Goal: Entertainment & Leisure: Consume media (video, audio)

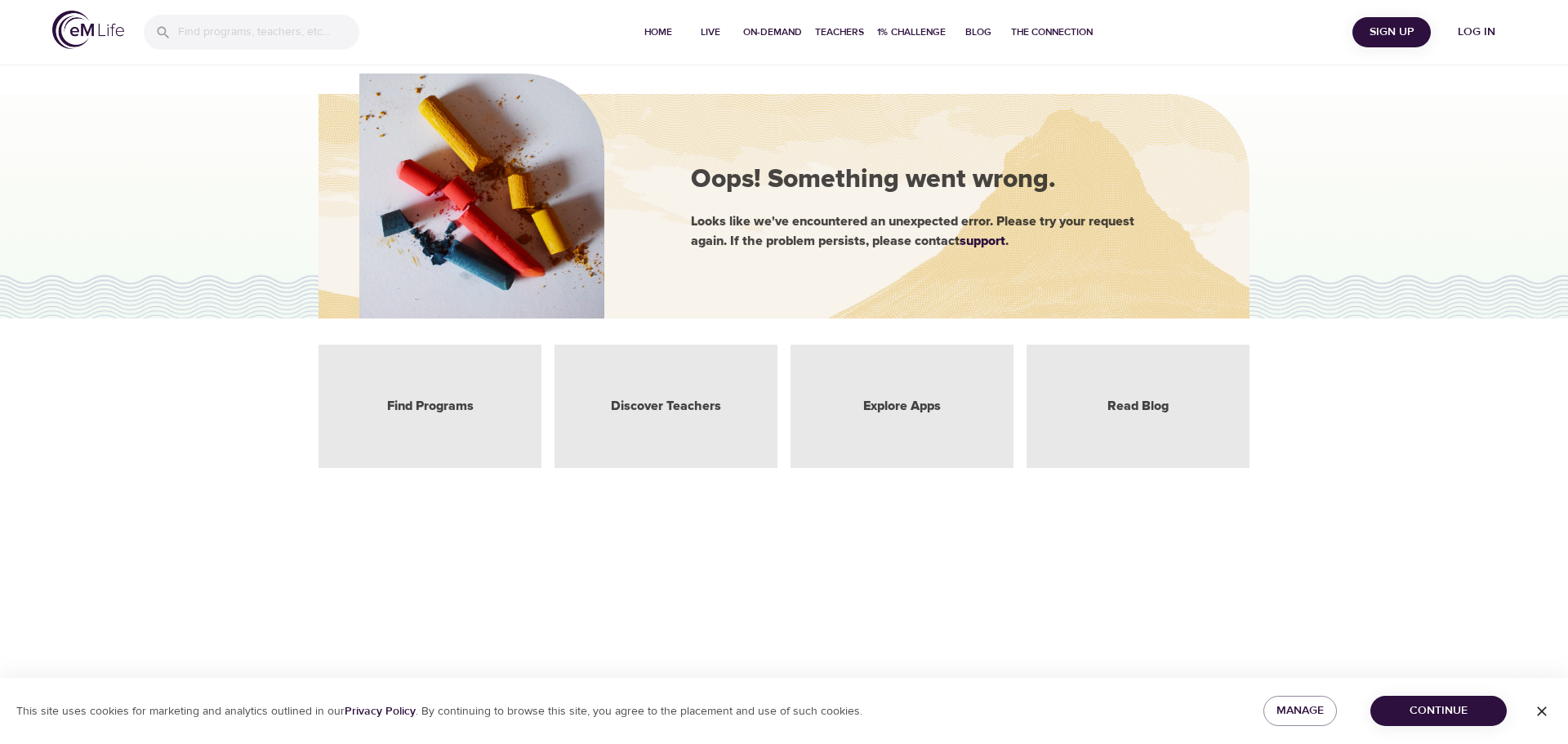
click at [425, 416] on div "Find Programs" at bounding box center [429, 407] width 223 height 123
click at [665, 396] on div "Discover Teachers" at bounding box center [665, 407] width 223 height 123
click at [1415, 33] on span "Log in" at bounding box center [1476, 32] width 65 height 21
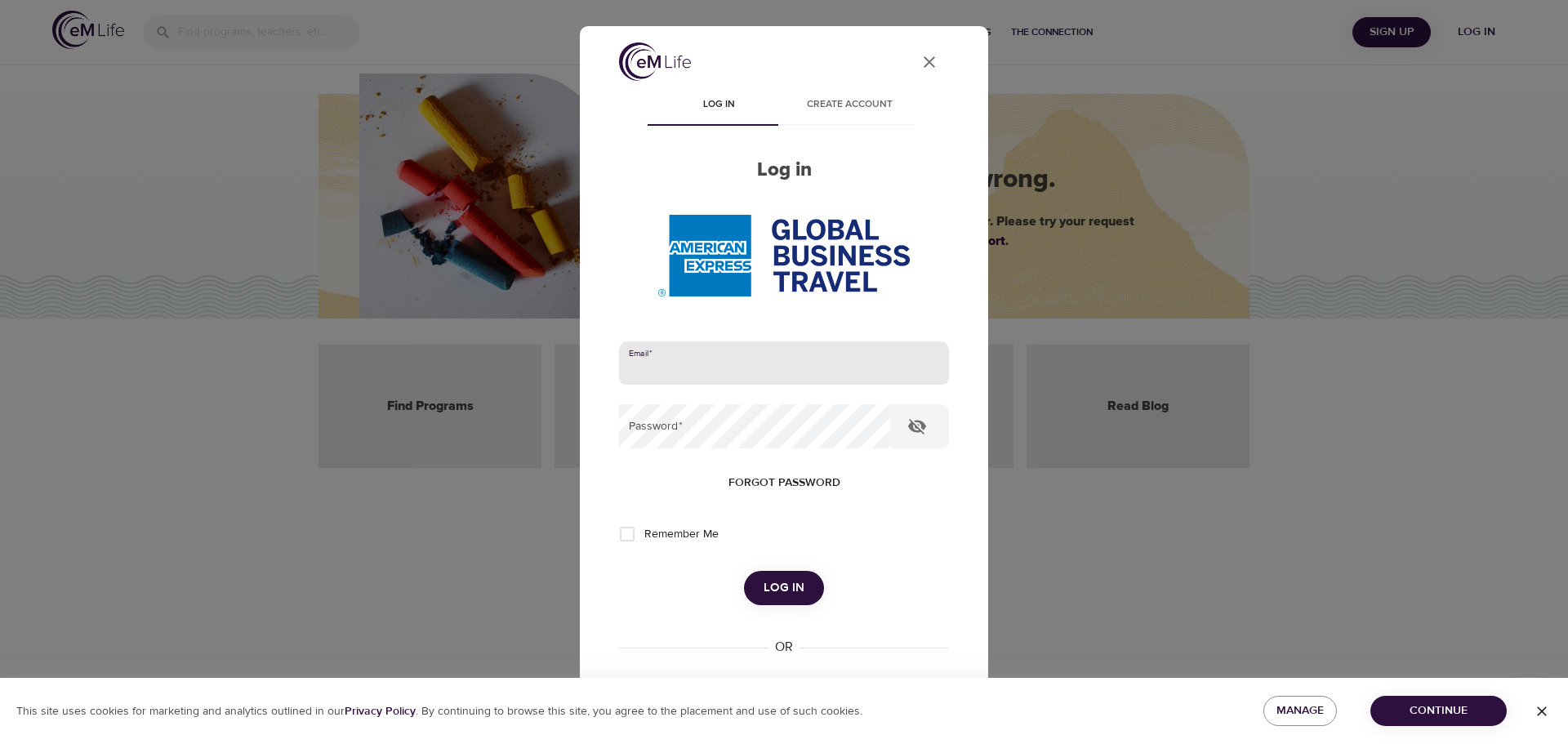
click at [768, 364] on input "email" at bounding box center [784, 363] width 330 height 45
type input "JANE.B.BUEHRLE@AMEXGBT.COM"
click at [782, 546] on span "Log in" at bounding box center [784, 588] width 41 height 21
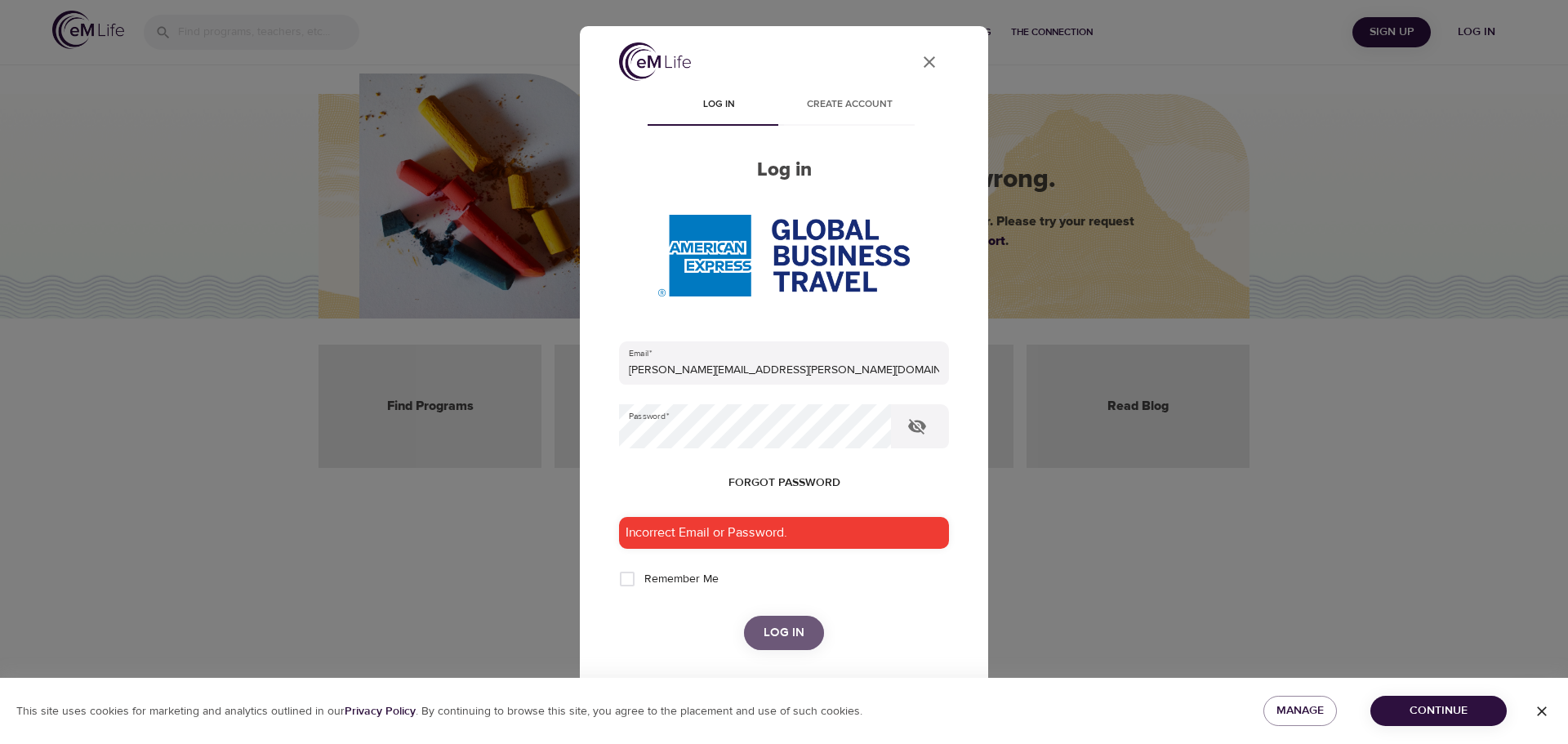
click at [800, 546] on button "Log in" at bounding box center [784, 633] width 80 height 34
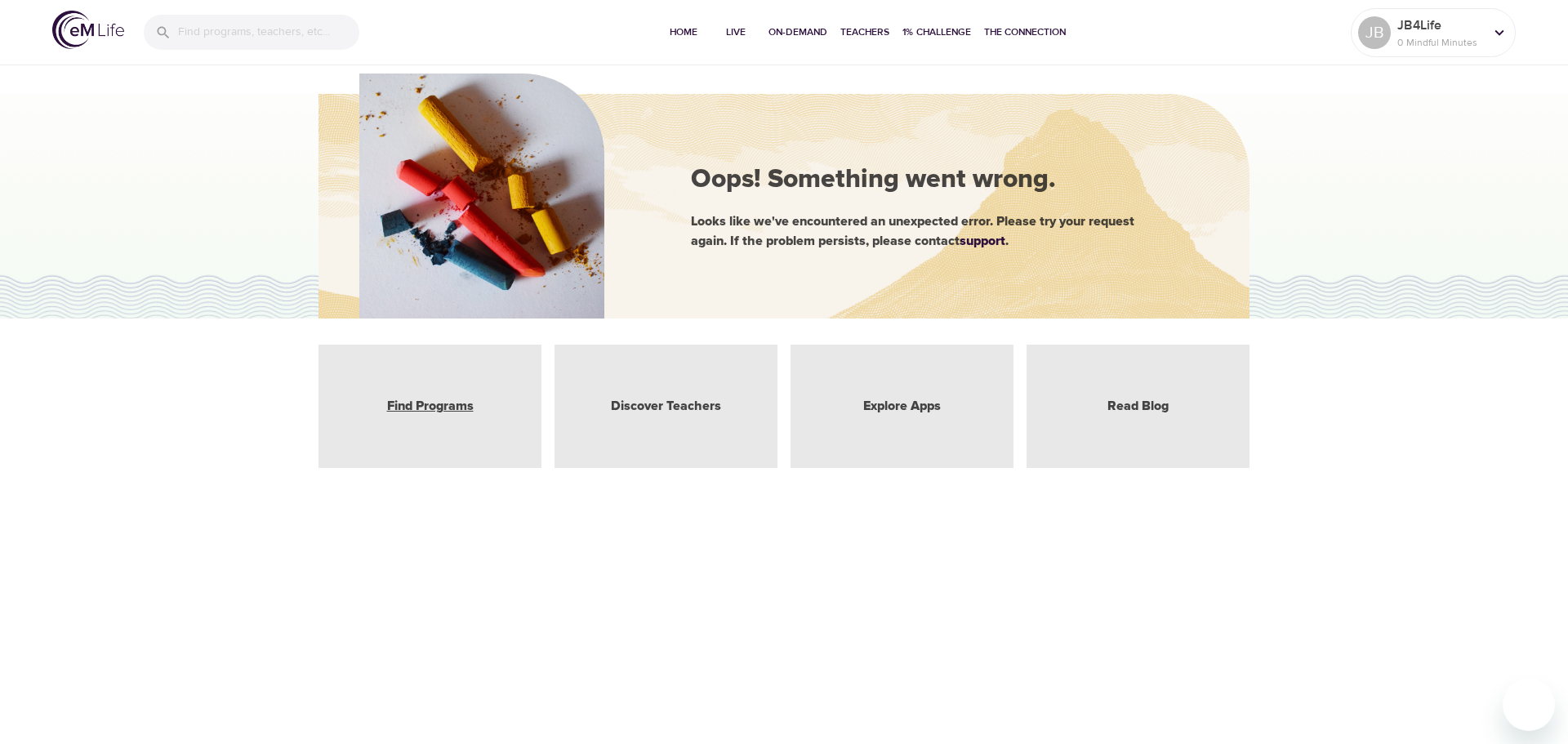
click at [449, 404] on link "Find Programs" at bounding box center [429, 407] width 86 height 19
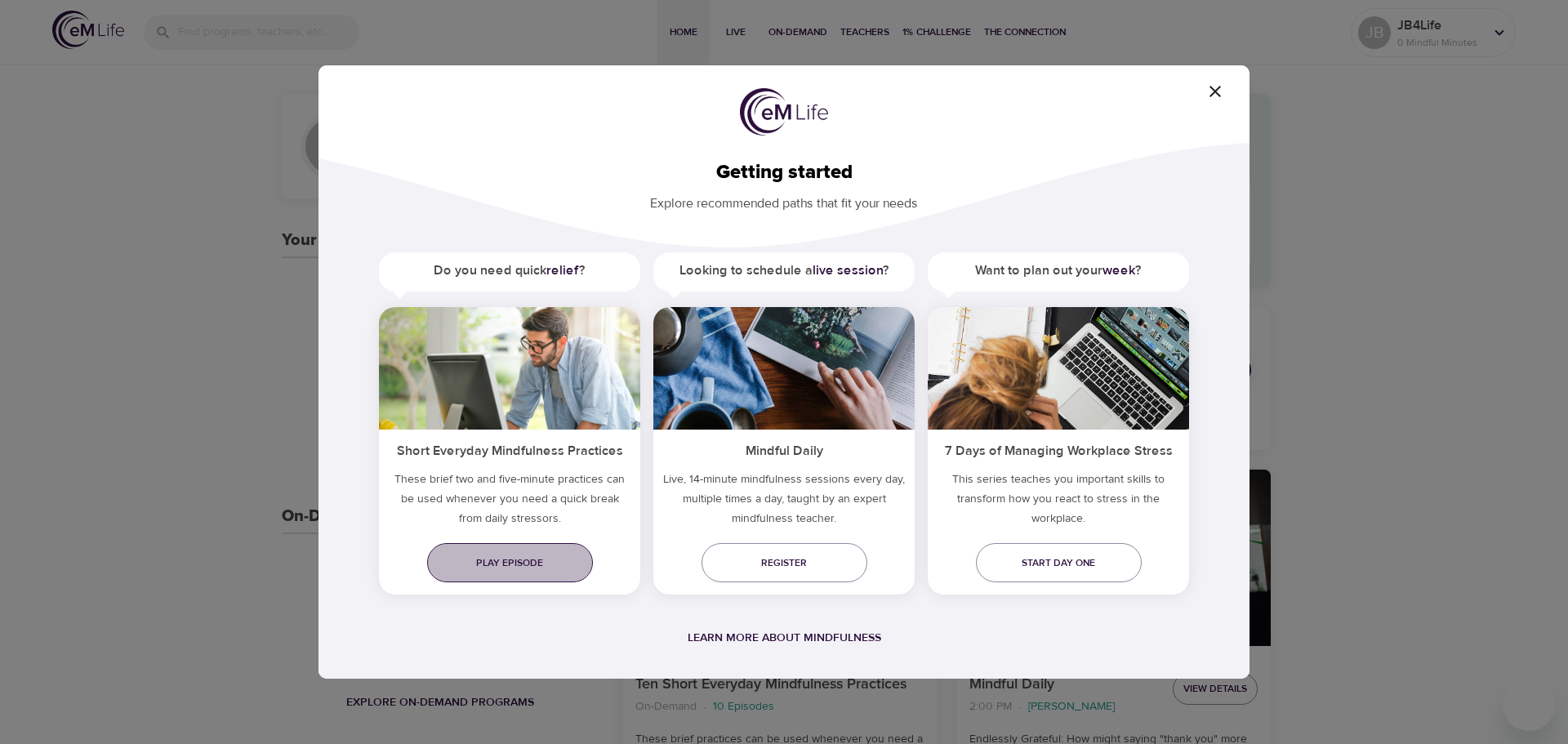
click at [518, 546] on span "Play episode" at bounding box center [509, 563] width 139 height 17
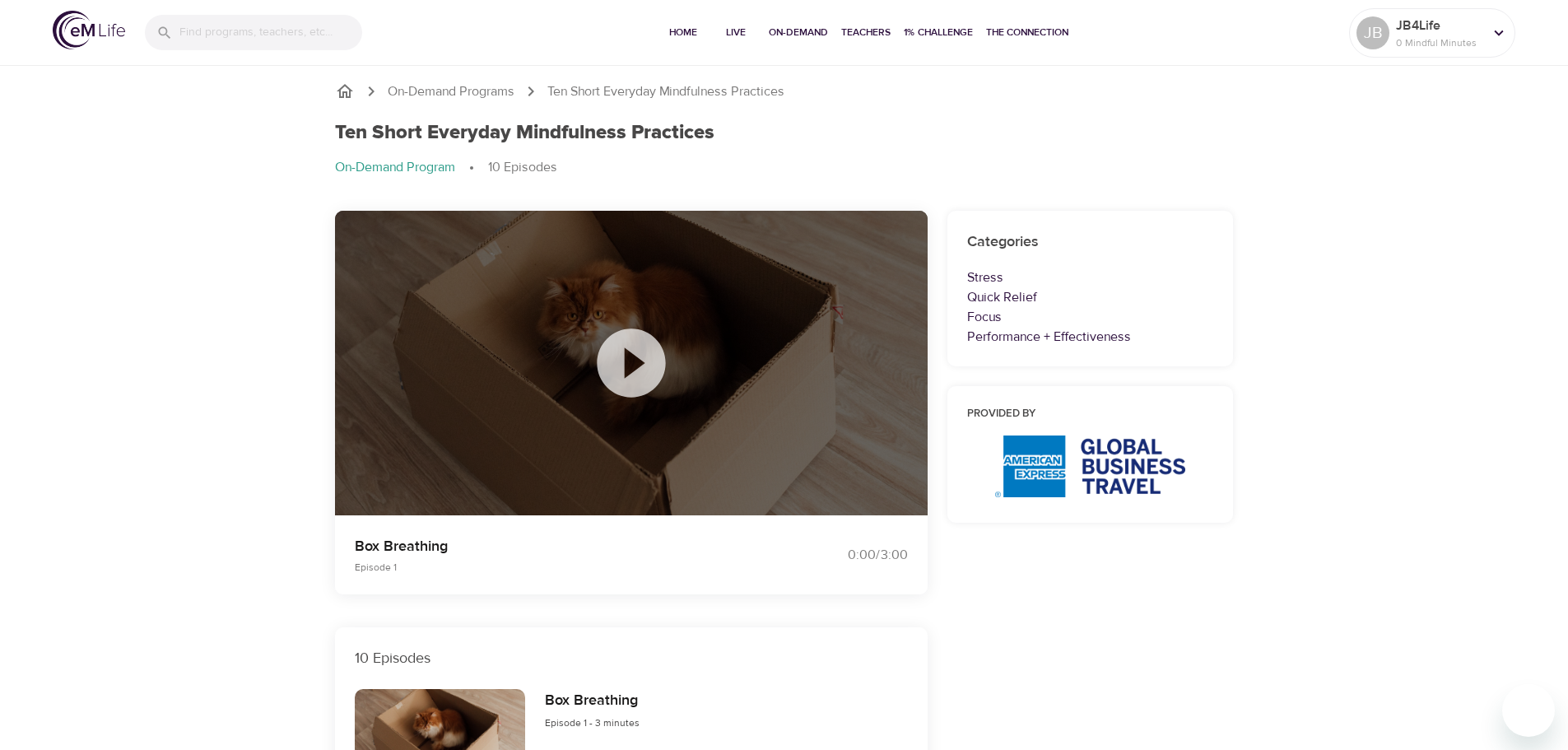
click at [618, 352] on icon at bounding box center [632, 363] width 69 height 69
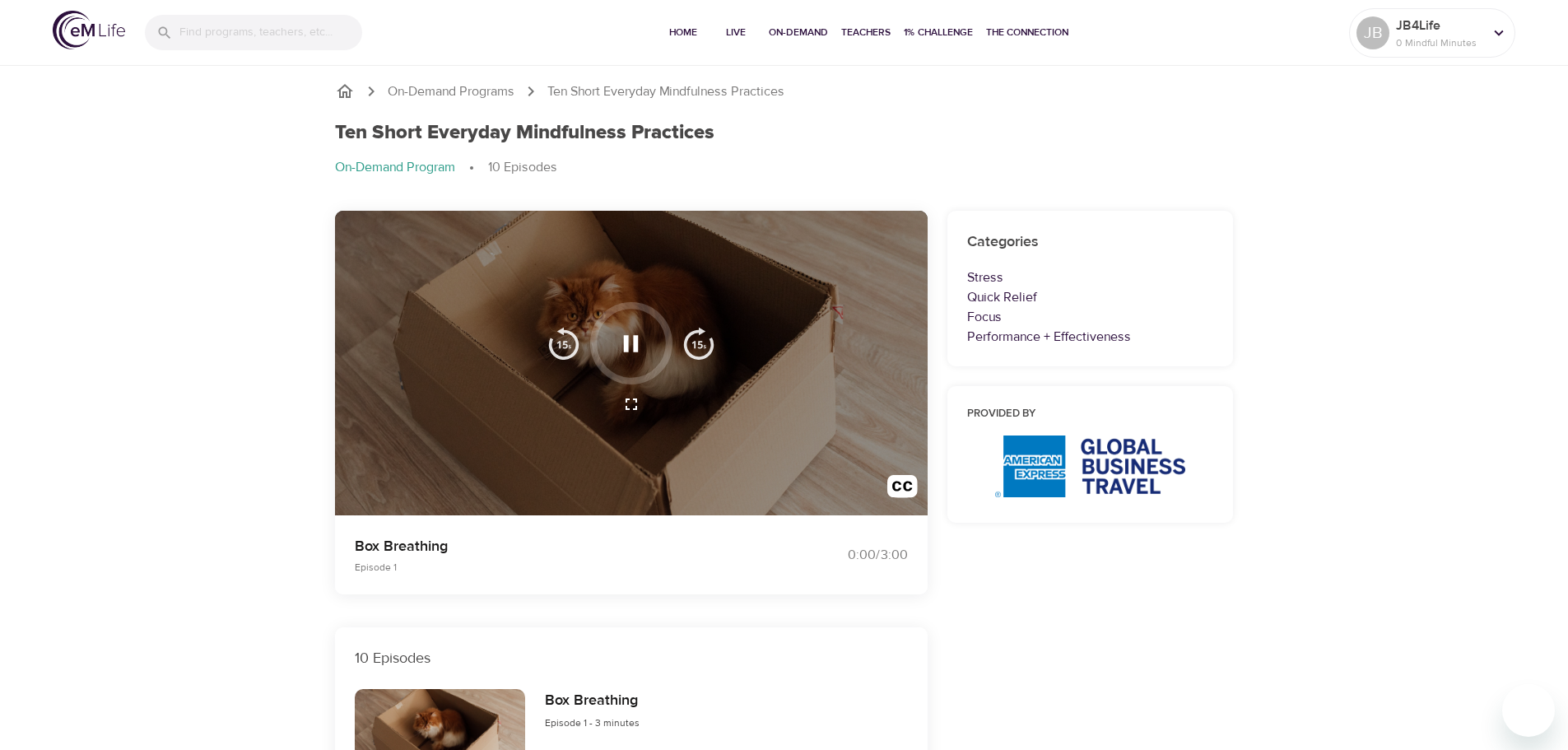
click at [650, 346] on button "button" at bounding box center [631, 343] width 49 height 49
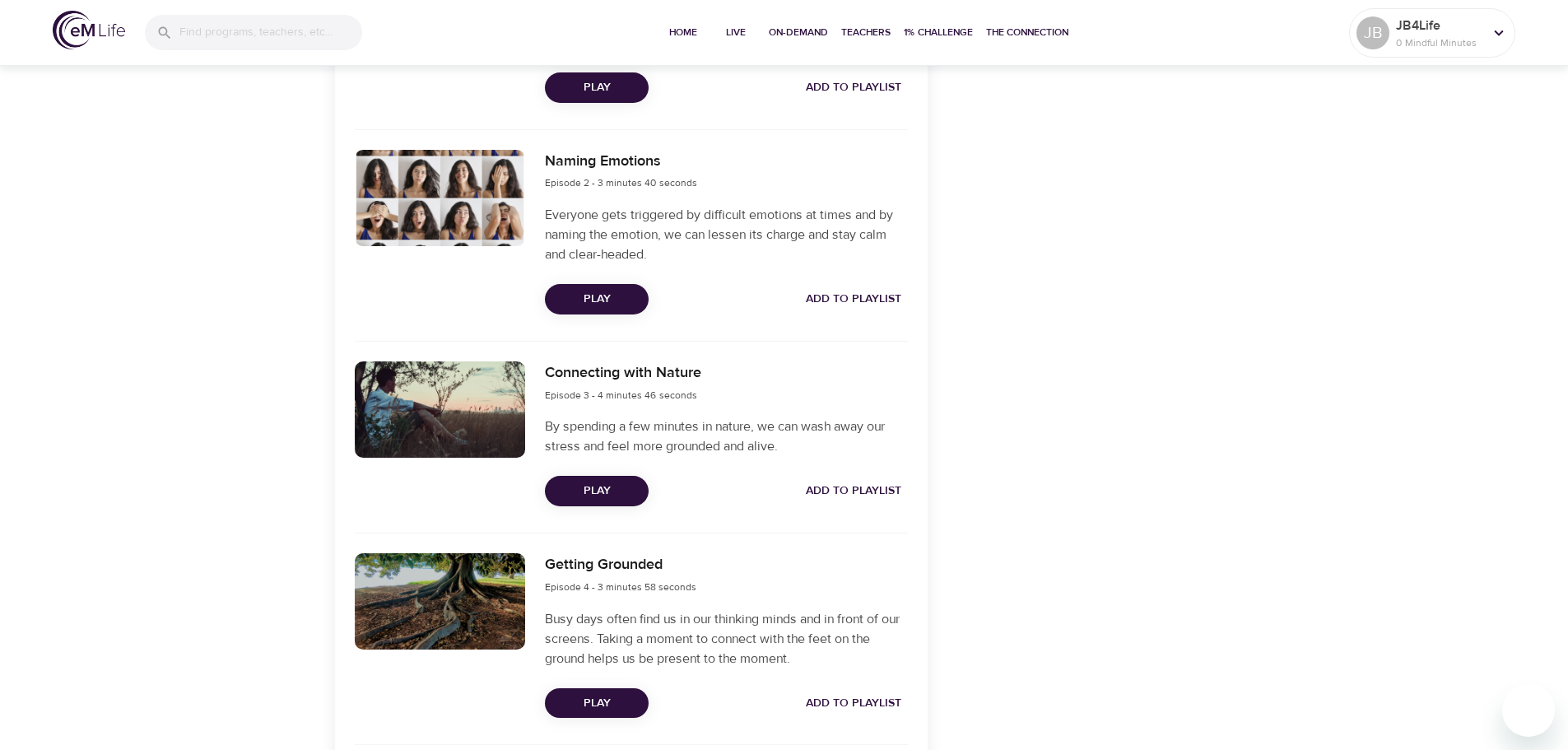
scroll to position [740, 0]
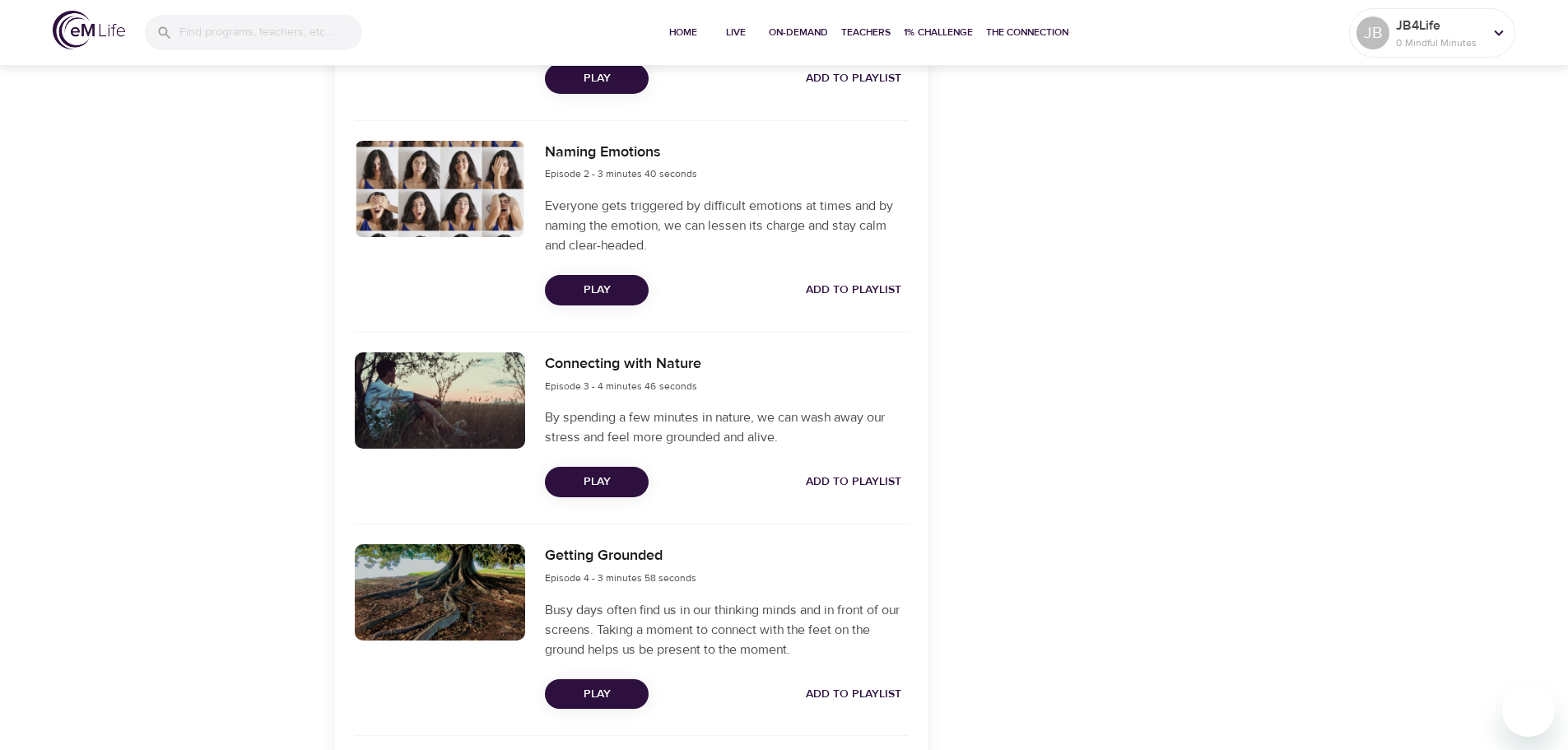
click at [585, 289] on span "Play" at bounding box center [596, 290] width 77 height 21
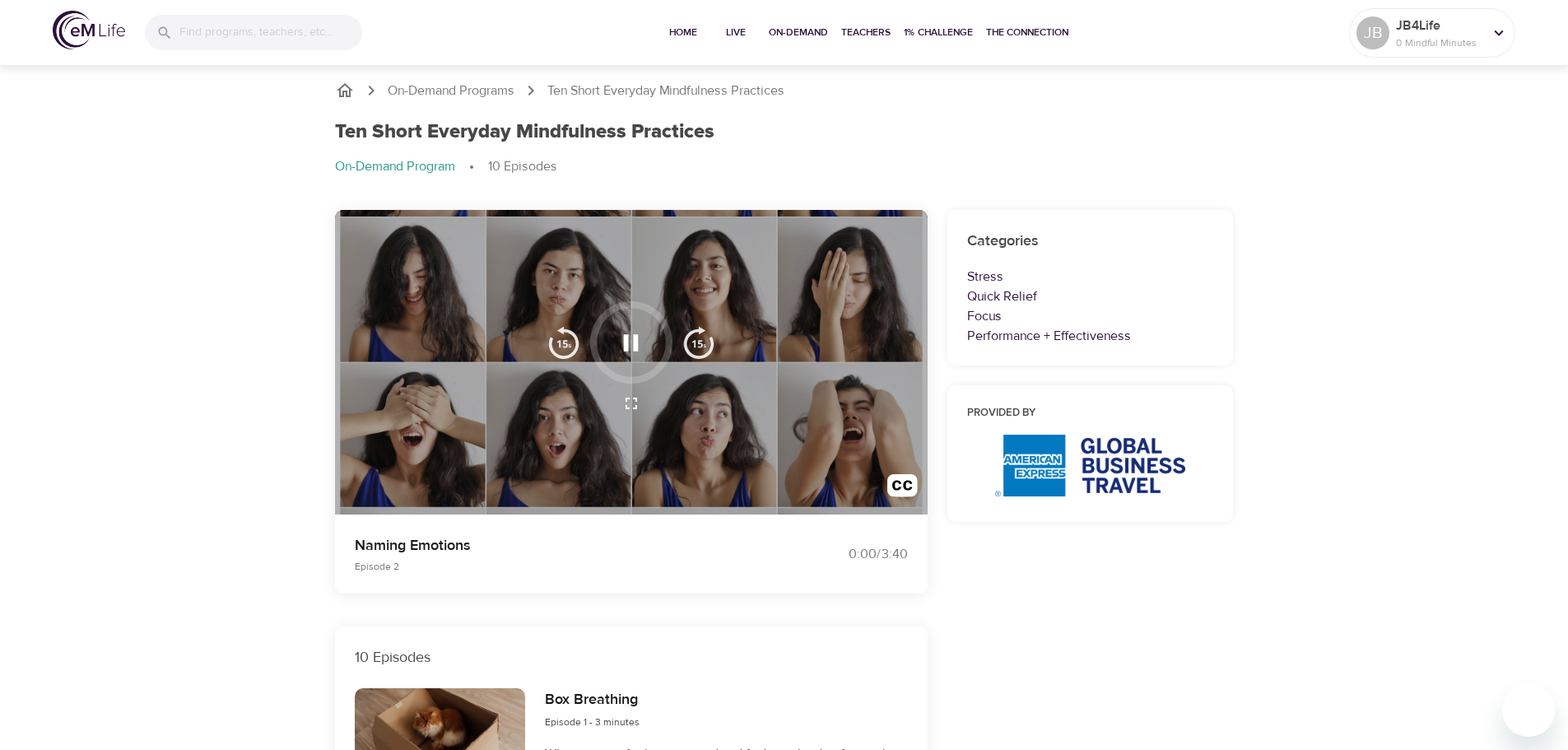
scroll to position [0, 0]
click at [628, 336] on icon "button" at bounding box center [632, 343] width 15 height 16
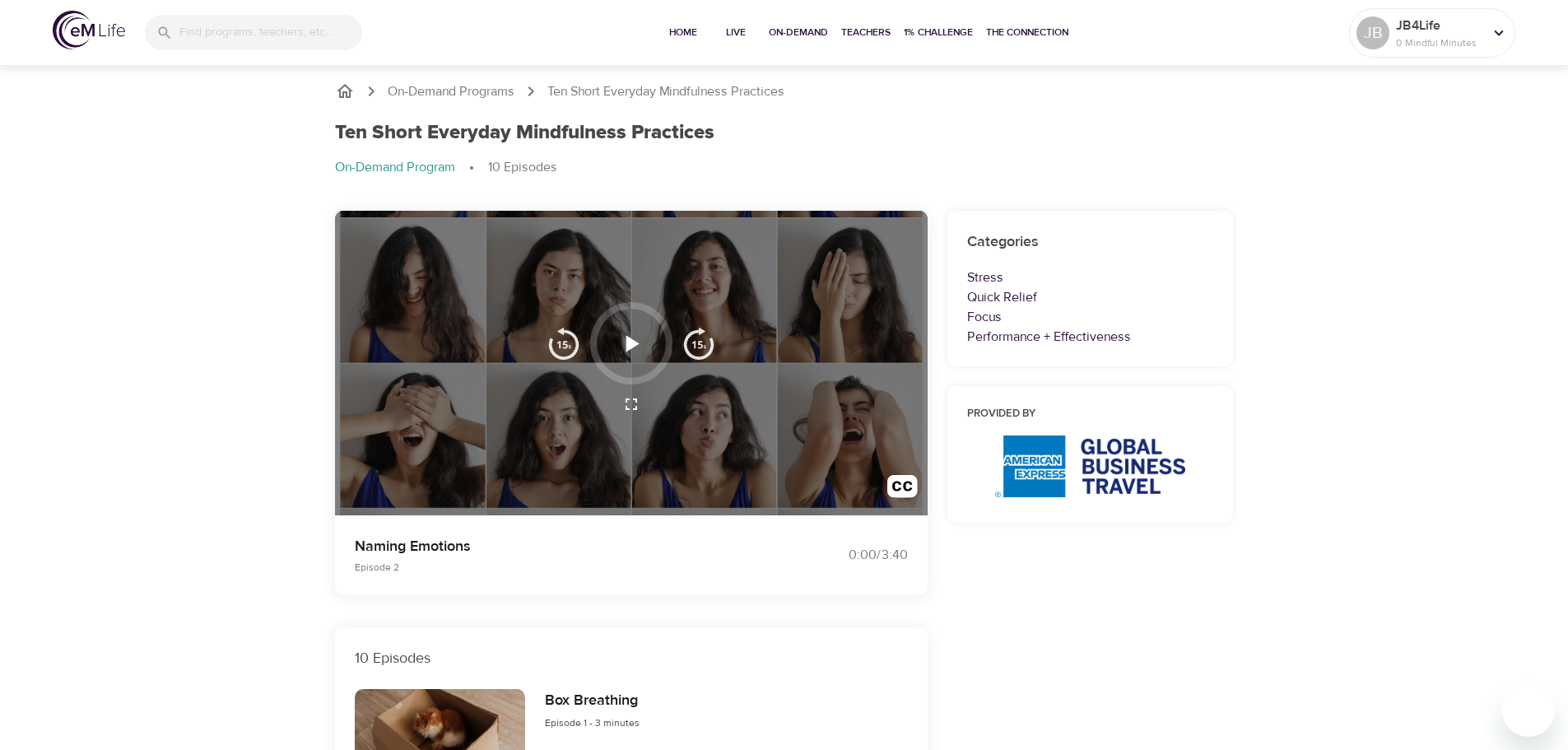
click at [631, 346] on icon "button" at bounding box center [634, 343] width 13 height 16
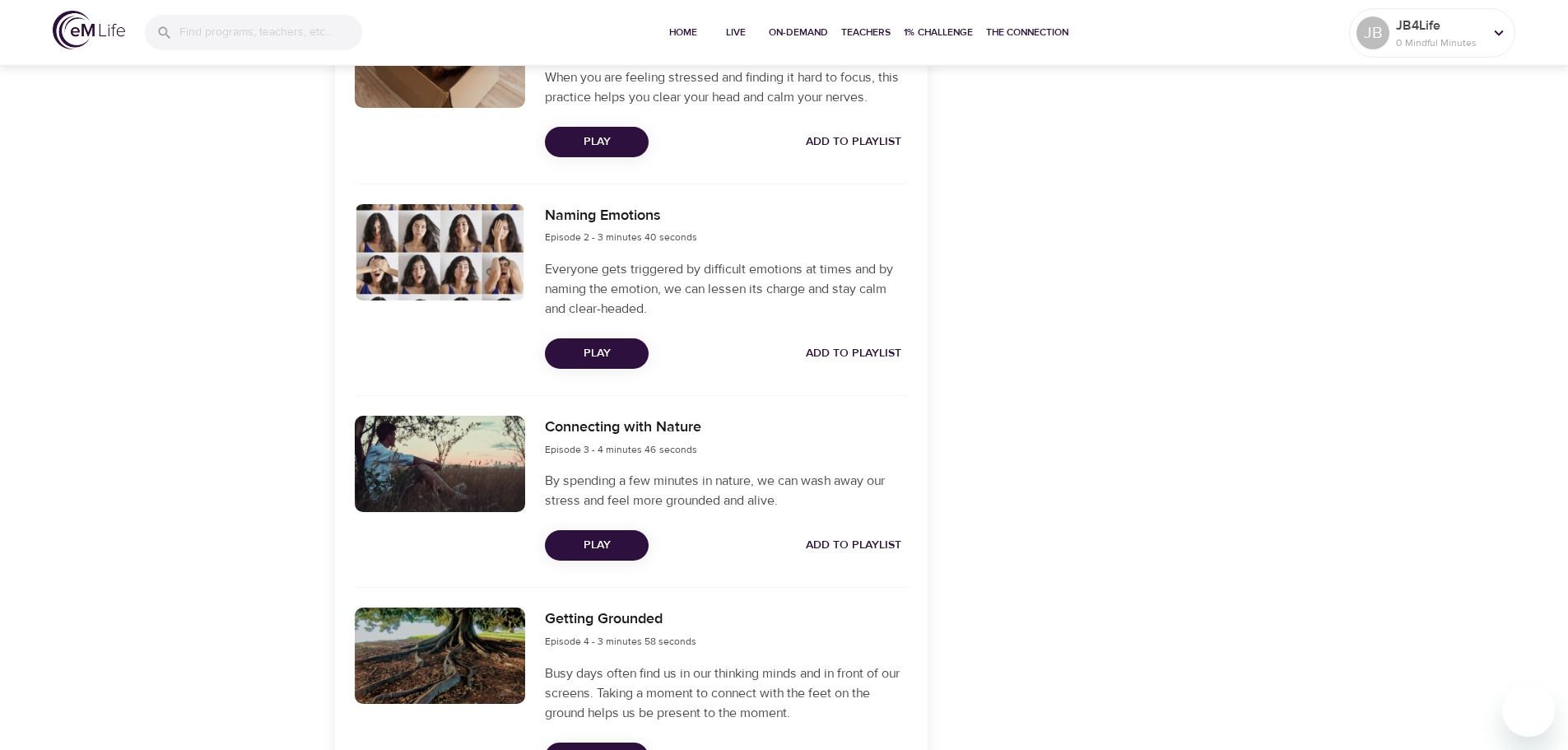
scroll to position [740, 0]
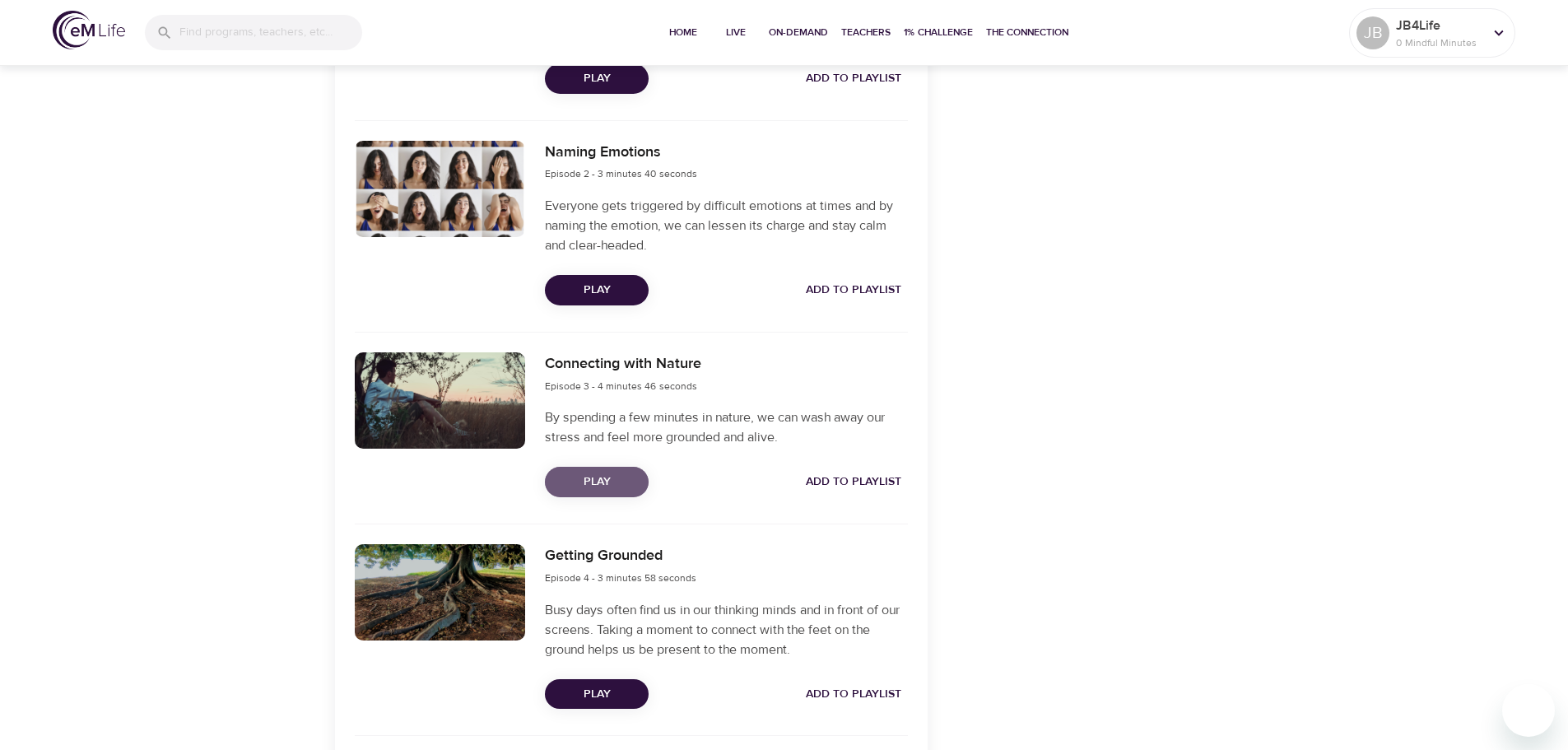
click at [606, 473] on span "Play" at bounding box center [596, 482] width 77 height 21
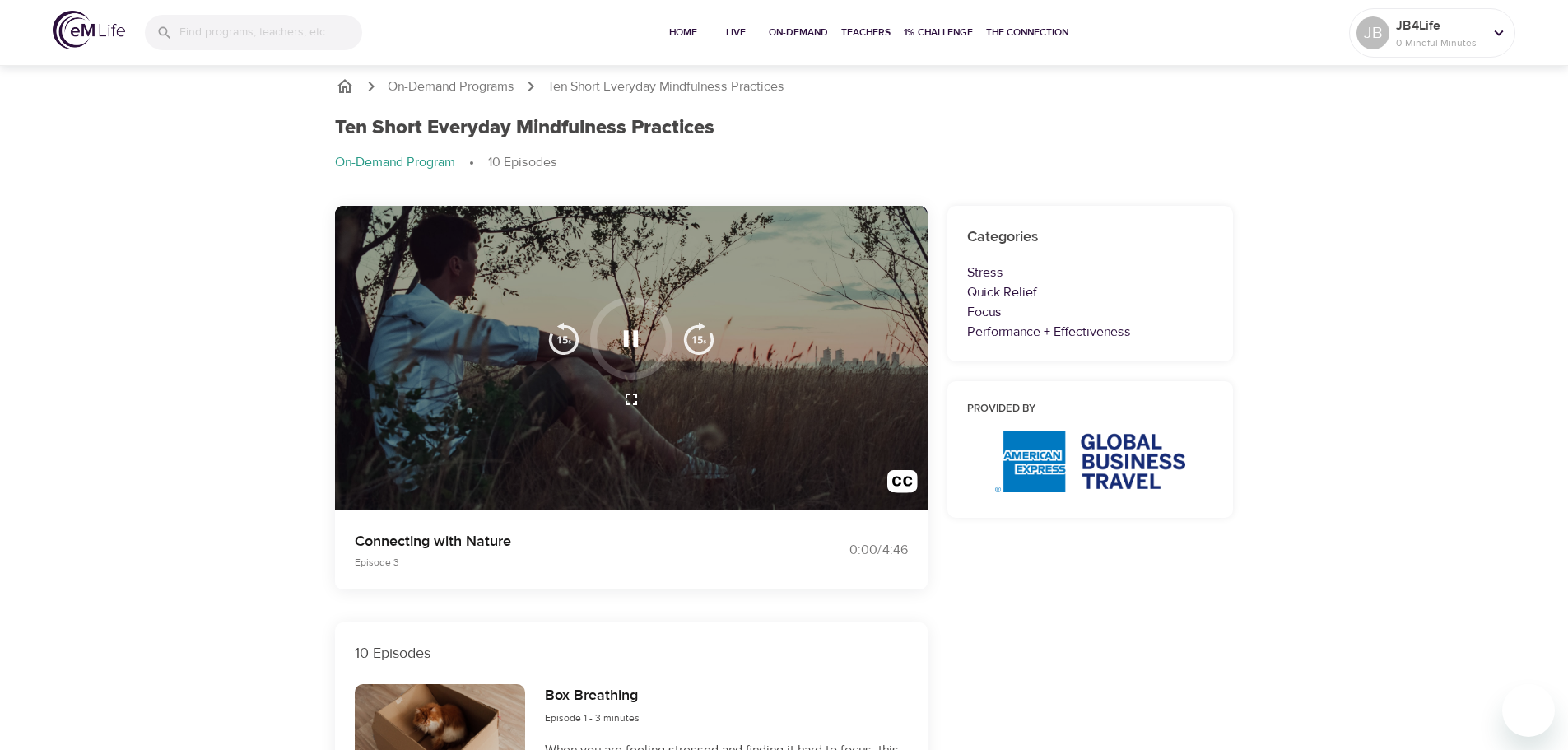
scroll to position [0, 0]
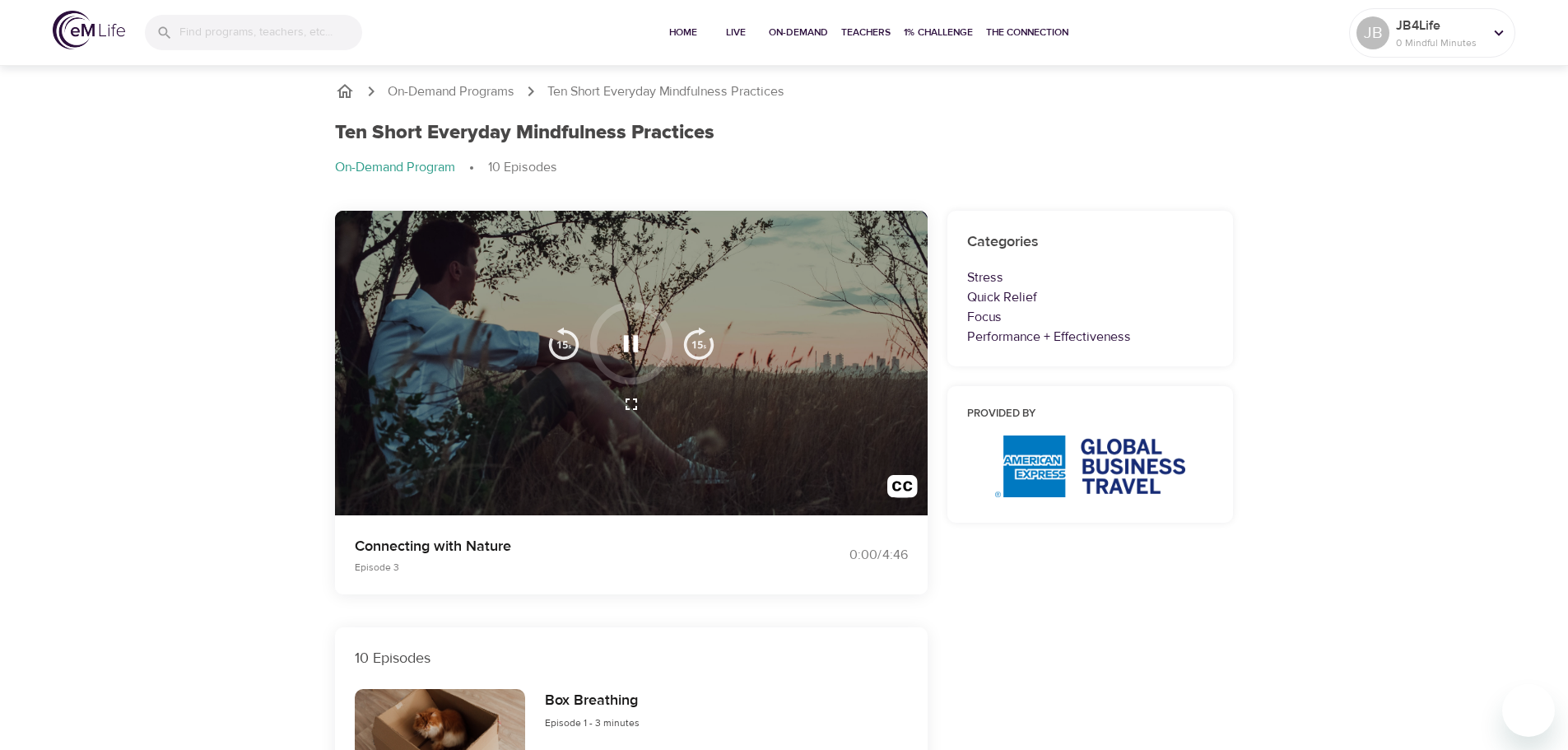
click at [634, 354] on icon "button" at bounding box center [631, 344] width 29 height 29
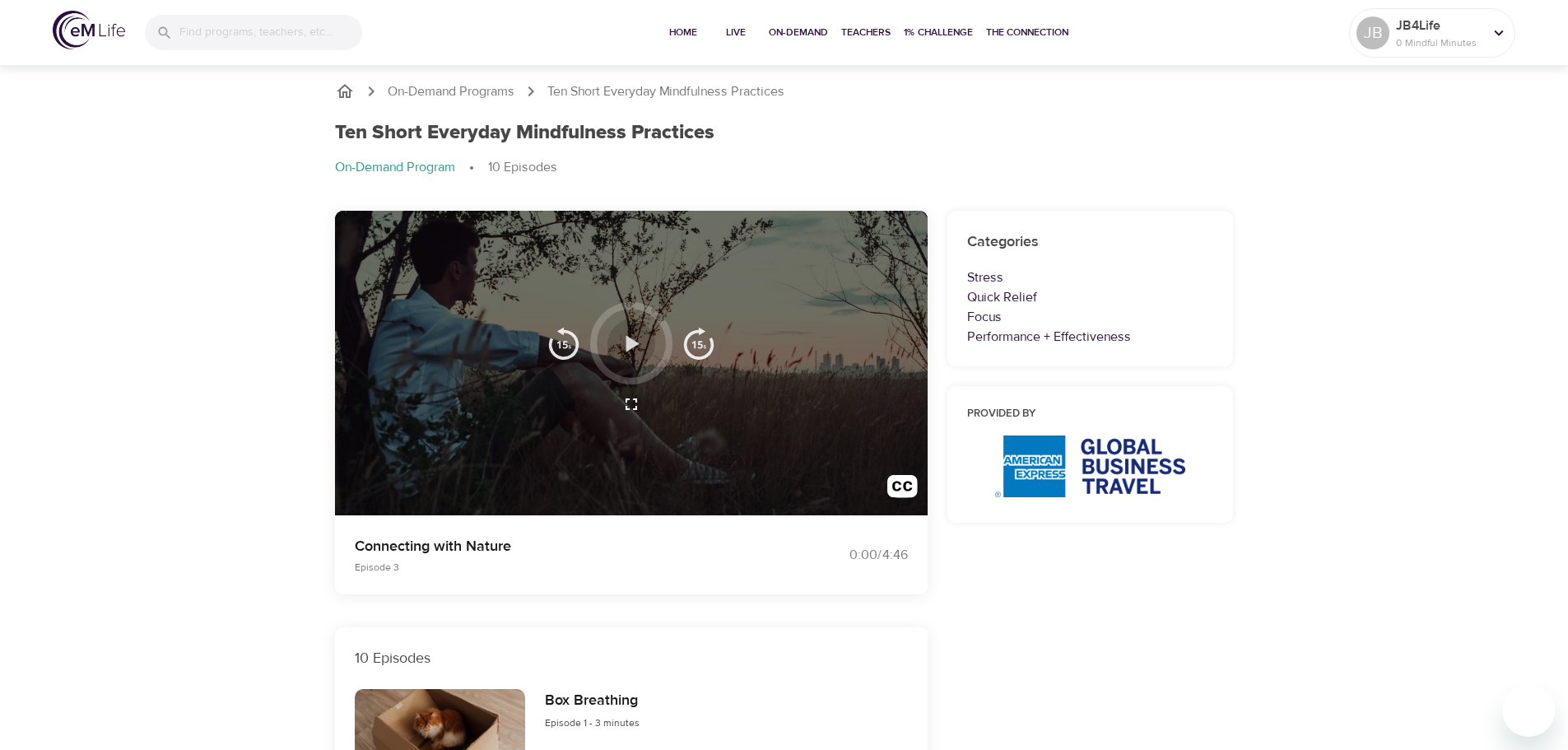
click at [637, 348] on icon "button" at bounding box center [631, 344] width 29 height 29
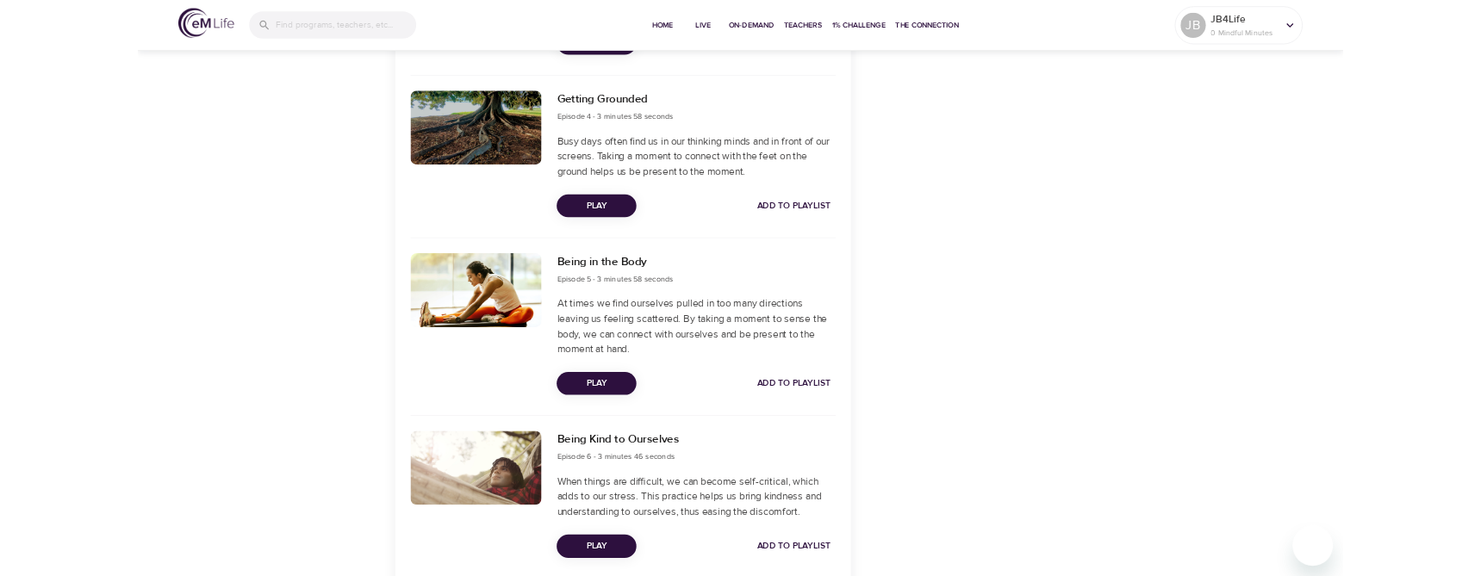
scroll to position [1206, 0]
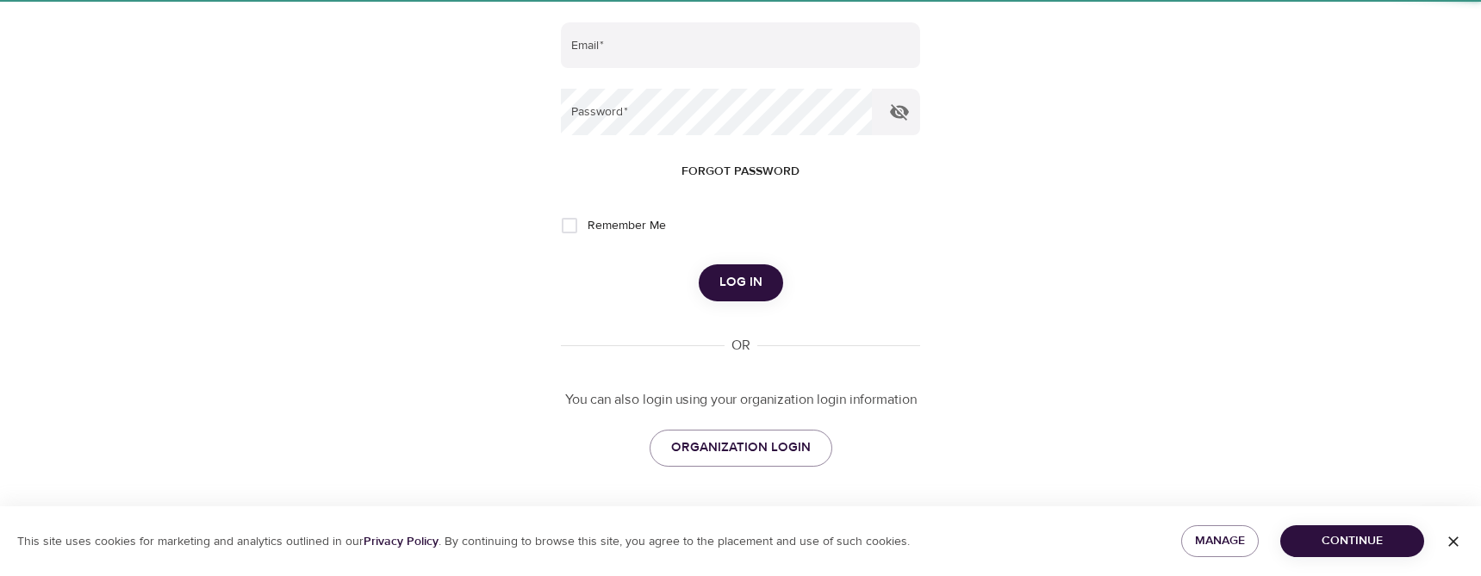
scroll to position [65, 0]
